Goal: Find specific page/section: Find specific page/section

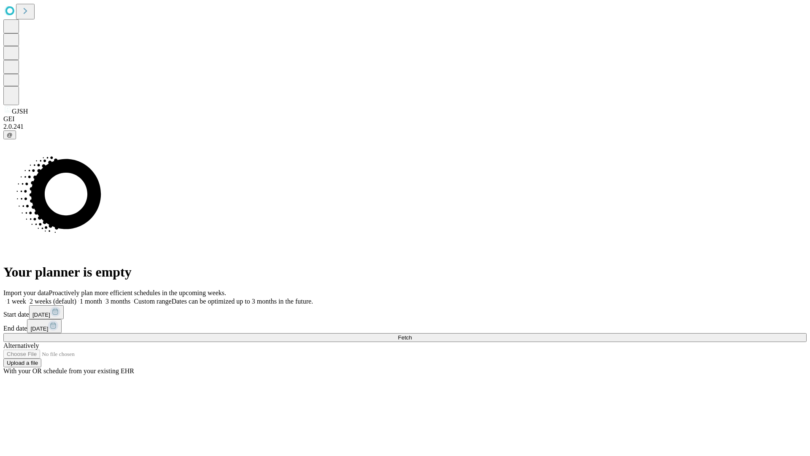
click at [412, 334] on span "Fetch" at bounding box center [405, 337] width 14 height 6
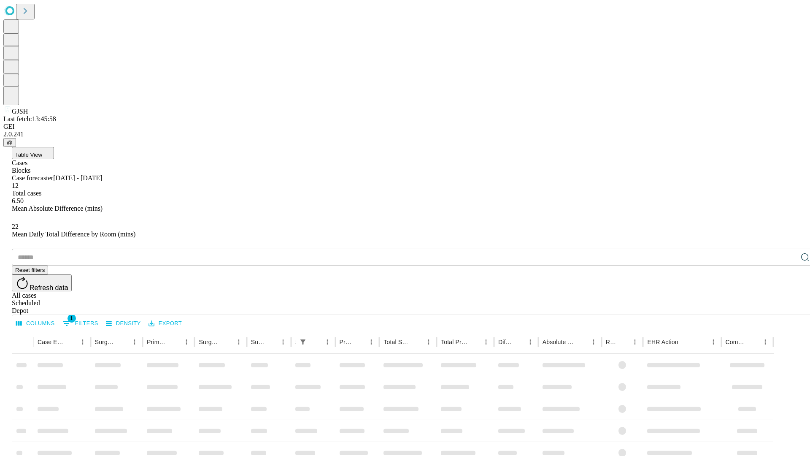
click at [42, 151] on span "Table View" at bounding box center [28, 154] width 27 height 6
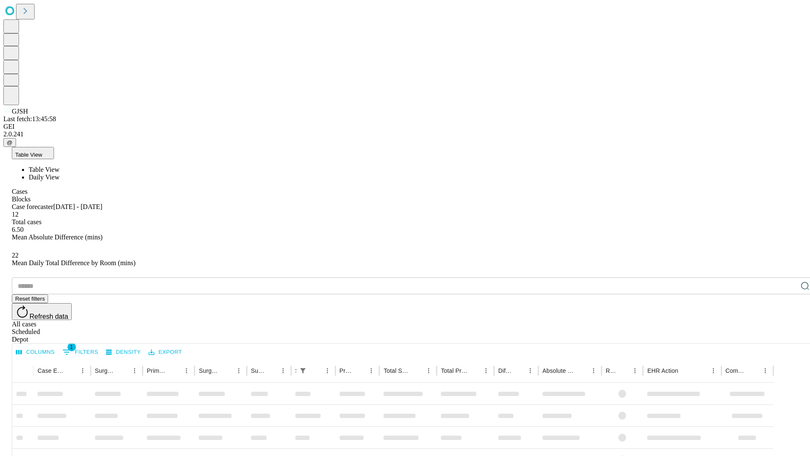
click at [59, 173] on span "Daily View" at bounding box center [44, 176] width 31 height 7
